Goal: Transaction & Acquisition: Register for event/course

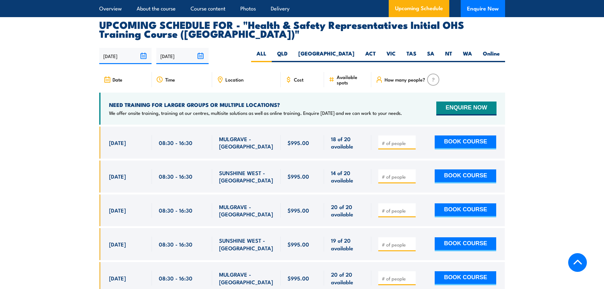
click at [388, 140] on input "number" at bounding box center [398, 143] width 32 height 6
type input "1"
click at [447, 135] on button "BOOK COURSE" at bounding box center [466, 142] width 62 height 14
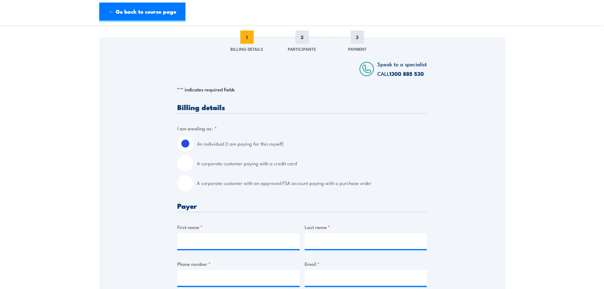
scroll to position [95, 0]
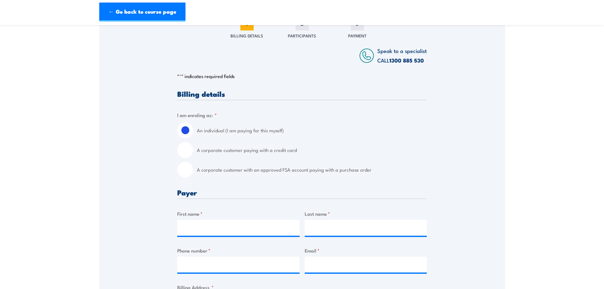
click at [258, 167] on label "A corporate customer with an approved FSA account paying with a purchase order" at bounding box center [312, 170] width 230 height 16
click at [193, 167] on input "A corporate customer with an approved FSA account paying with a purchase order" at bounding box center [185, 170] width 16 height 16
radio input "true"
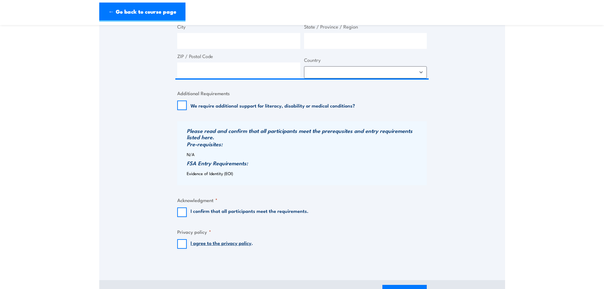
scroll to position [571, 0]
click at [235, 147] on div "Please read and confirm that all participants meet the prerequsites and entry r…" at bounding box center [302, 152] width 250 height 64
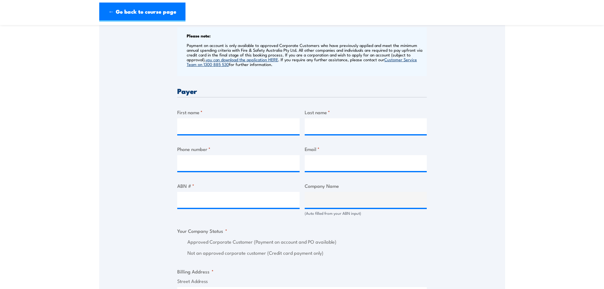
scroll to position [254, 0]
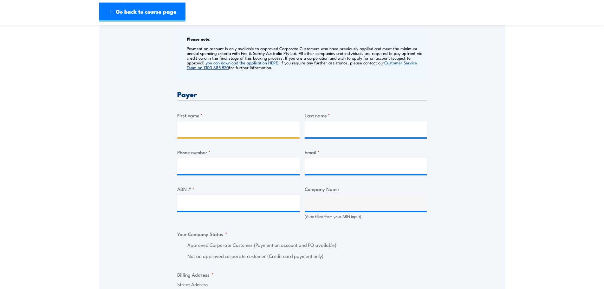
click at [222, 129] on input "First name *" at bounding box center [238, 129] width 122 height 16
click at [452, 131] on div "Speak to a specialist CALL [PHONE_NUMBER] CALL [PHONE_NUMBER] " * " indicates r…" at bounding box center [302, 221] width 406 height 713
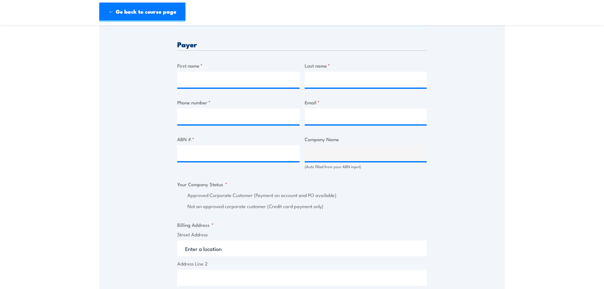
scroll to position [317, 0]
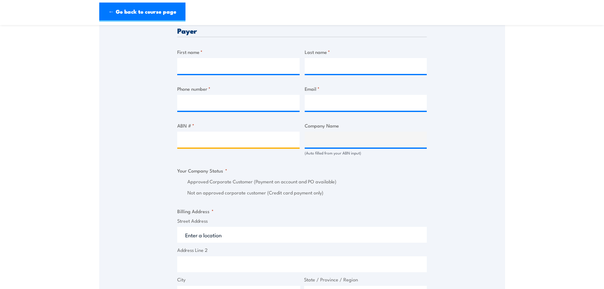
click at [266, 140] on input "ABN # *" at bounding box center [238, 140] width 122 height 16
paste input "79 607 859 852"
type input "79 607 859 852"
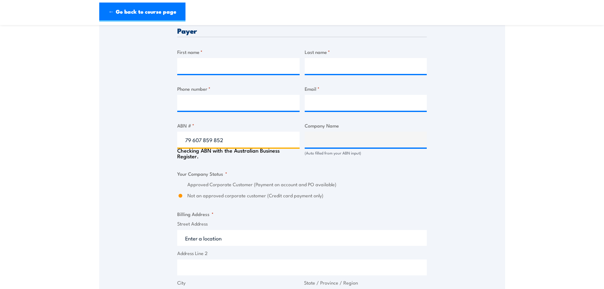
type input "RJE GLOBAL PTY LTD"
radio input "true"
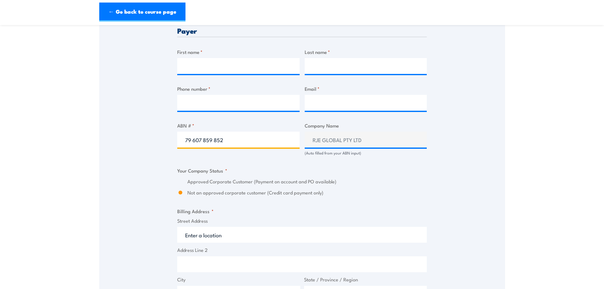
type input "79 607 859 852"
click at [242, 160] on div "Billing details I am enroling as: * An individual (I am paying for this myself)…" at bounding box center [302, 190] width 250 height 644
click at [266, 169] on fieldset "Your Company Status * Approved Corporate Customer (Payment on account and PO av…" at bounding box center [302, 181] width 250 height 29
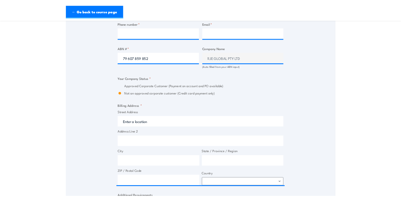
scroll to position [381, 0]
